Goal: Information Seeking & Learning: Learn about a topic

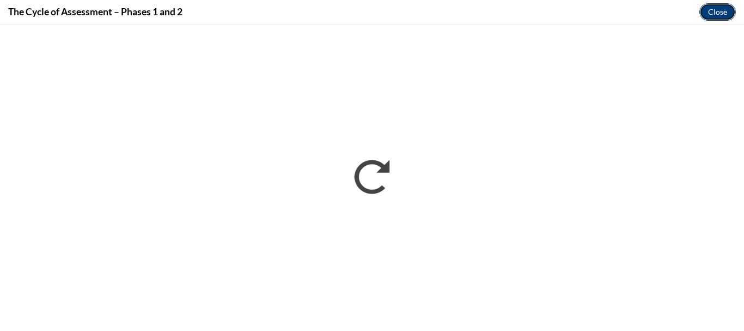
click at [724, 16] on button "Close" at bounding box center [717, 11] width 36 height 17
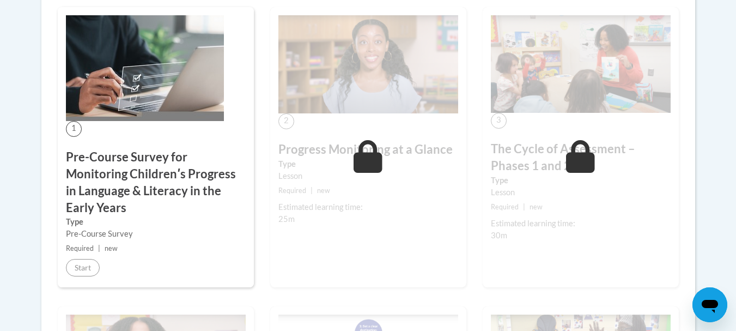
scroll to position [343, 0]
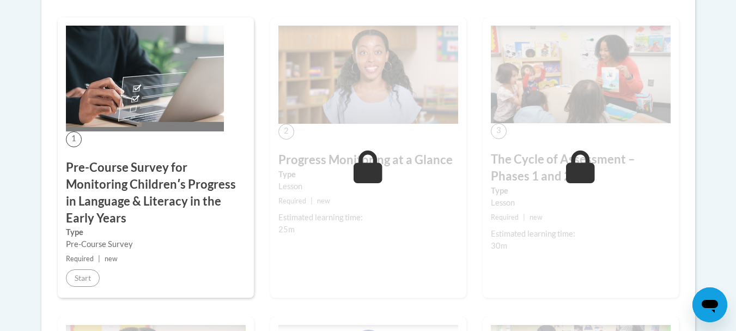
click at [617, 179] on h3 "The Cycle of Assessment – Phases 1 and 2" at bounding box center [581, 168] width 180 height 34
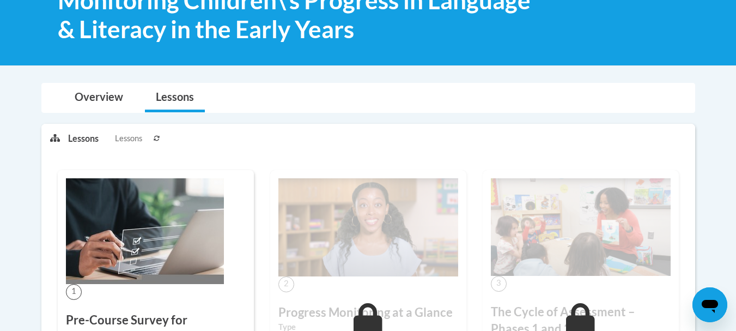
scroll to position [62, 0]
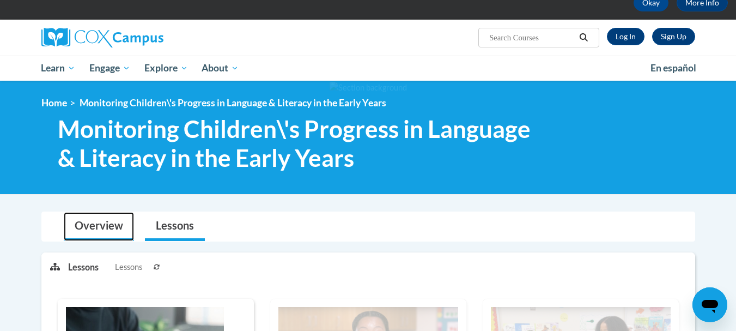
click at [89, 226] on link "Overview" at bounding box center [99, 226] width 70 height 29
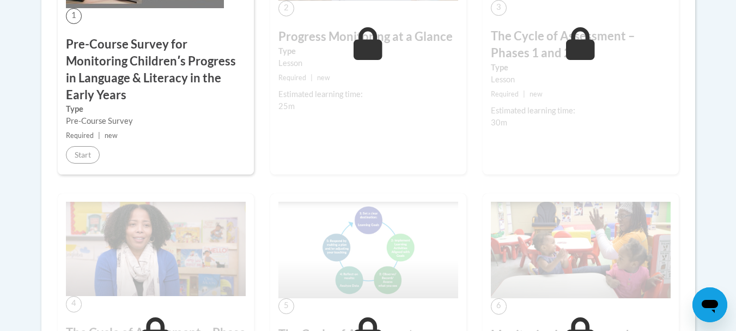
scroll to position [612, 0]
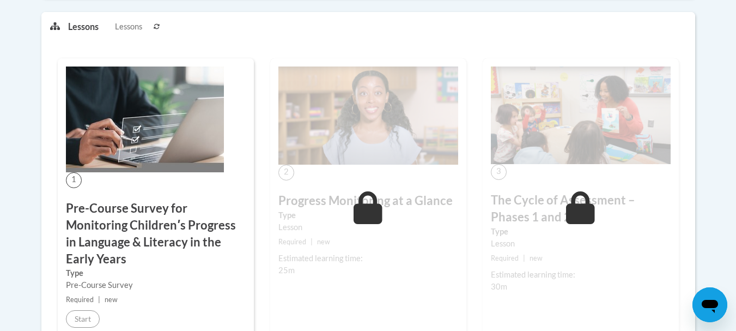
click at [186, 235] on h3 "Pre-Course Survey for Monitoring Childrenʹs Progress in Language & Literacy in …" at bounding box center [156, 233] width 180 height 67
click at [134, 27] on span "Lessons" at bounding box center [128, 27] width 27 height 12
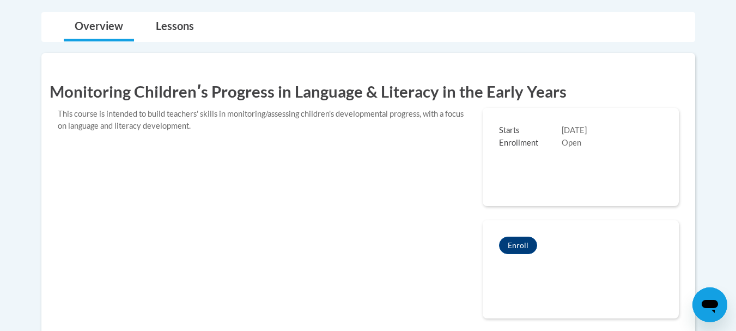
scroll to position [258, 0]
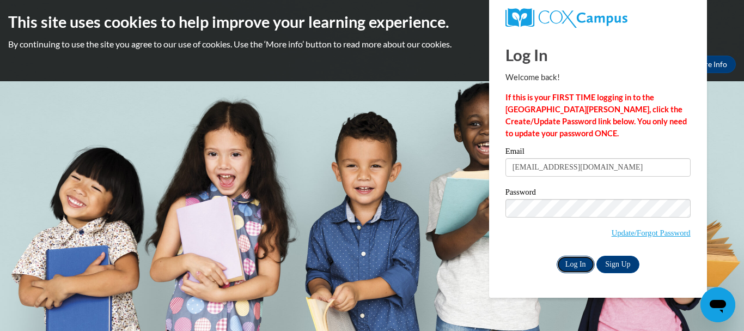
click at [576, 269] on input "Log In" at bounding box center [576, 263] width 38 height 17
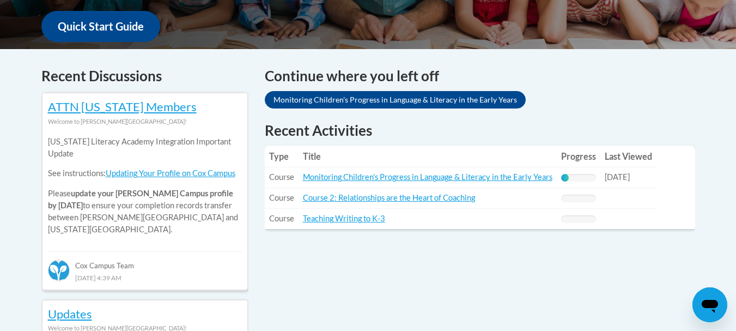
scroll to position [433, 0]
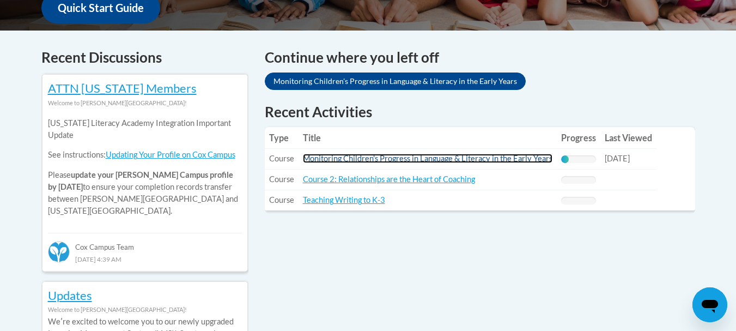
click at [492, 157] on link "Monitoring Children's Progress in Language & Literacy in the Early Years" at bounding box center [427, 158] width 249 height 9
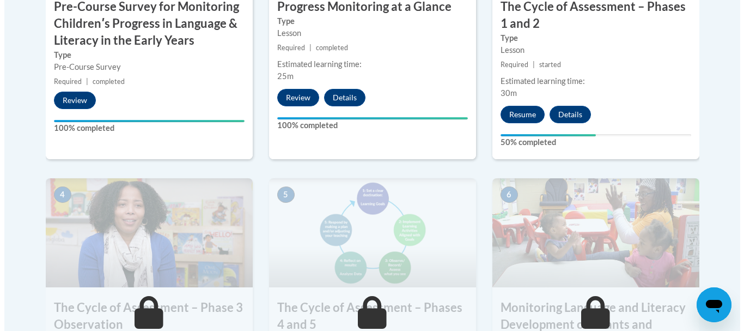
scroll to position [516, 0]
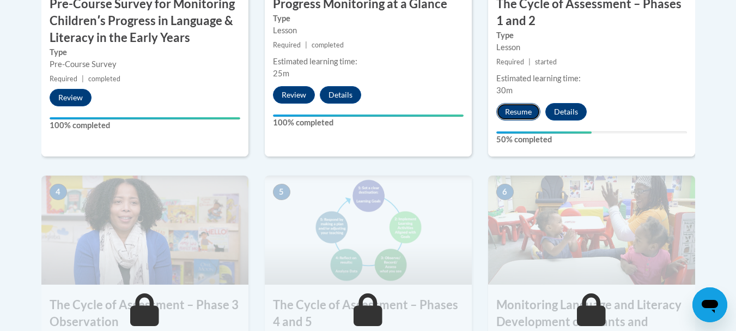
click at [517, 108] on button "Resume" at bounding box center [518, 111] width 44 height 17
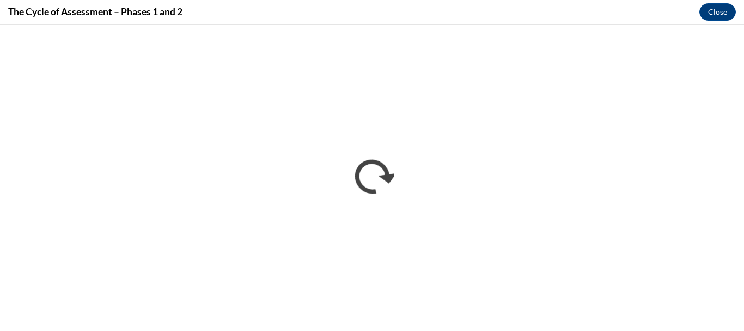
scroll to position [0, 0]
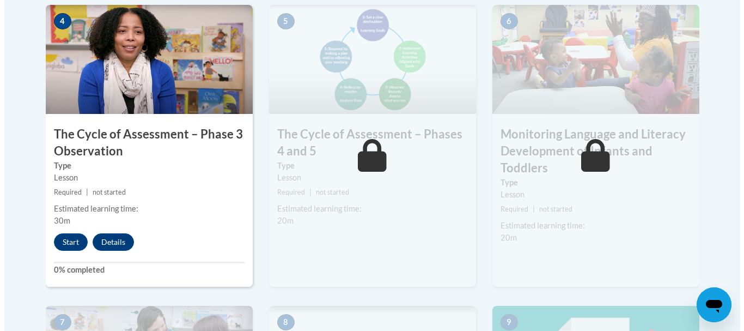
scroll to position [689, 0]
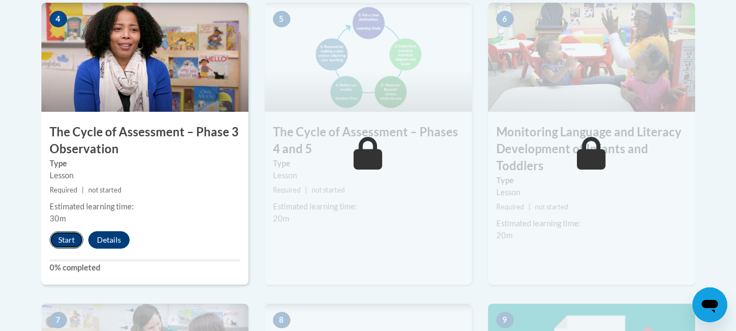
click at [64, 239] on button "Start" at bounding box center [67, 239] width 34 height 17
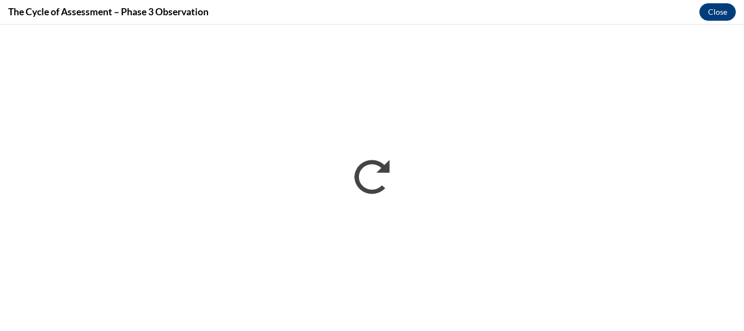
scroll to position [0, 0]
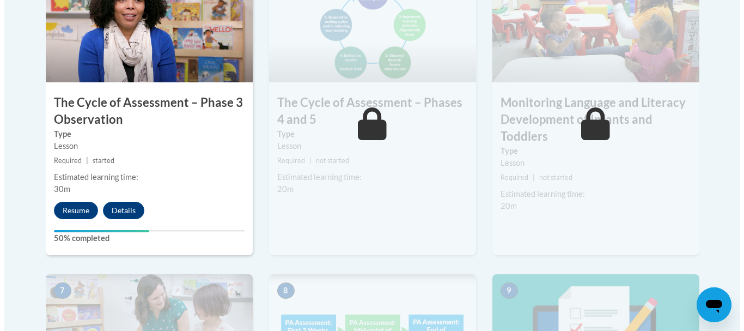
scroll to position [721, 0]
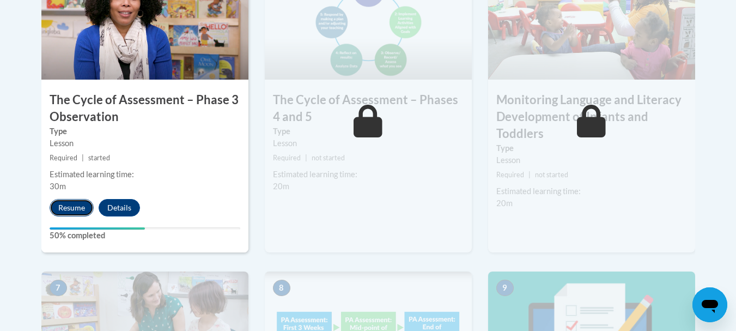
click at [80, 205] on button "Resume" at bounding box center [72, 207] width 44 height 17
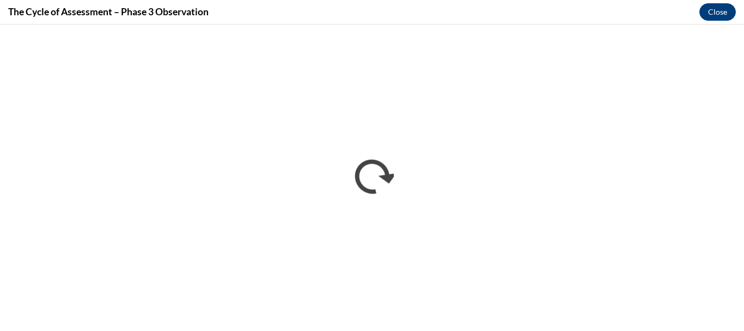
scroll to position [0, 0]
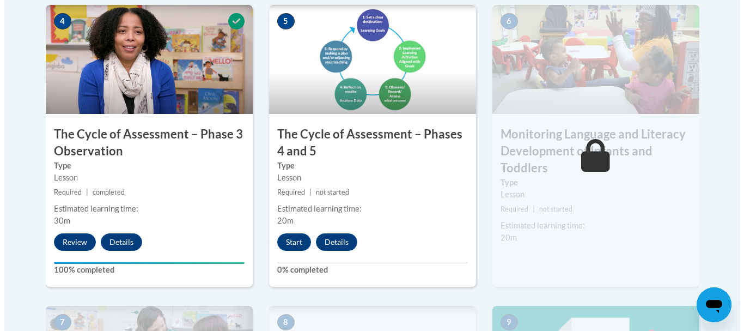
scroll to position [692, 0]
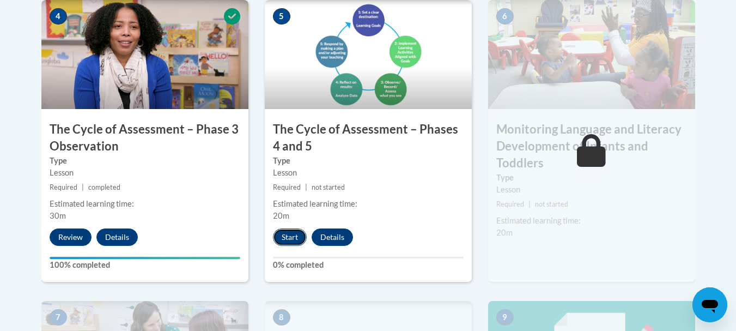
click at [289, 236] on button "Start" at bounding box center [290, 236] width 34 height 17
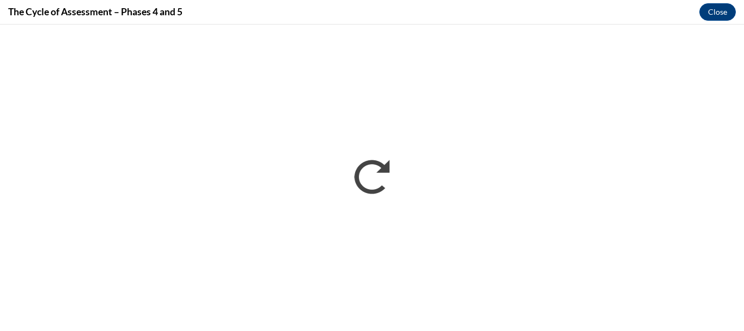
scroll to position [0, 0]
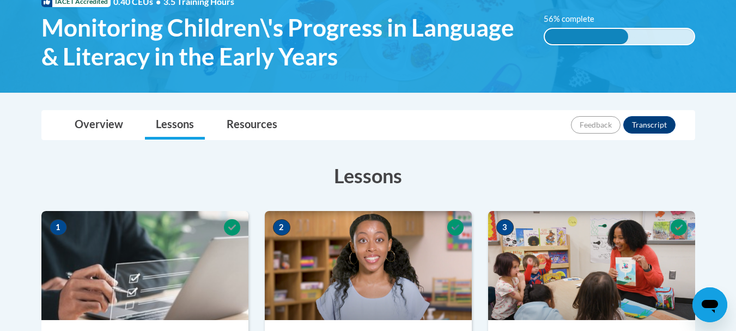
scroll to position [68, 0]
